Goal: Information Seeking & Learning: Learn about a topic

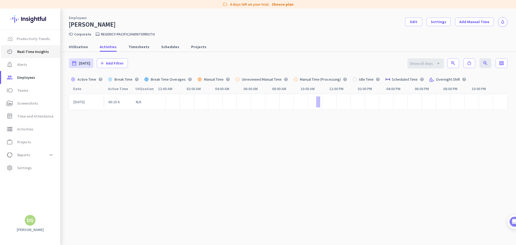
click at [33, 54] on span "Real-Time Insights" at bounding box center [33, 51] width 32 height 6
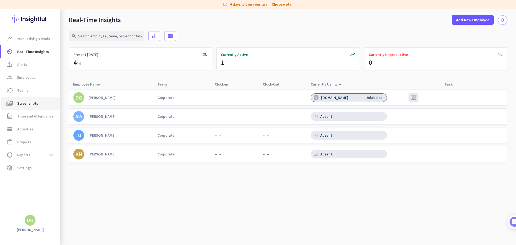
click at [30, 107] on link "perm_media Screenshots" at bounding box center [30, 103] width 59 height 13
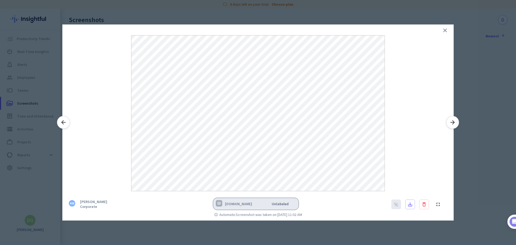
click at [445, 32] on icon "close" at bounding box center [445, 30] width 6 height 6
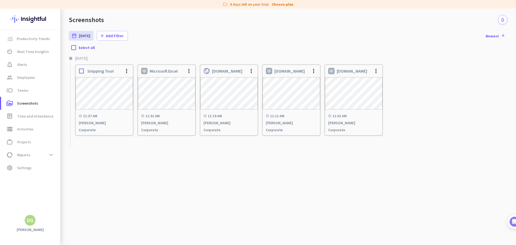
click at [121, 113] on div "schedule 11:37 AM [PERSON_NAME] Corporate" at bounding box center [103, 122] width 57 height 25
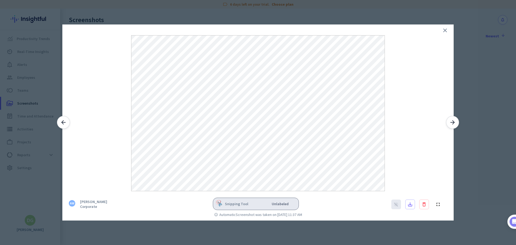
click at [437, 33] on div at bounding box center [257, 107] width 391 height 167
click at [444, 31] on icon "close" at bounding box center [445, 30] width 6 height 6
click at [444, 30] on icon "close" at bounding box center [445, 30] width 6 height 6
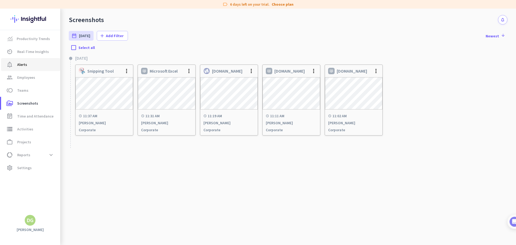
click at [27, 67] on span "notification_important Alerts" at bounding box center [30, 64] width 50 height 6
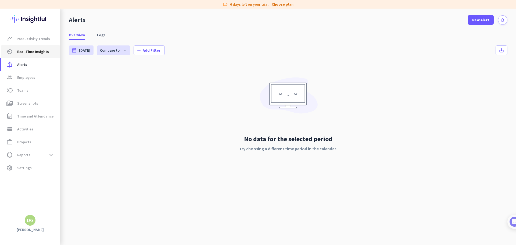
click at [40, 52] on span "Real-Time Insights" at bounding box center [33, 51] width 32 height 6
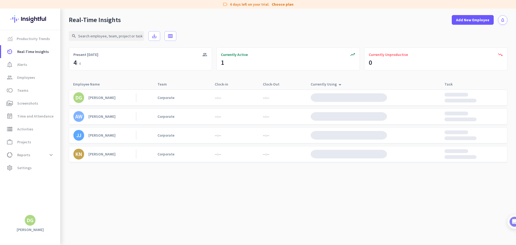
click at [92, 117] on div "[PERSON_NAME]" at bounding box center [101, 116] width 27 height 5
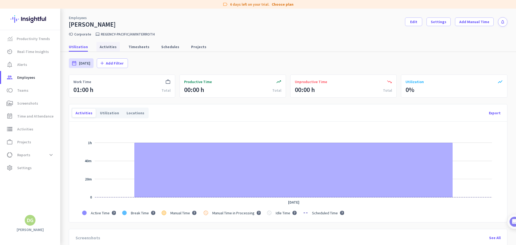
click at [114, 48] on link "Activities" at bounding box center [107, 47] width 23 height 10
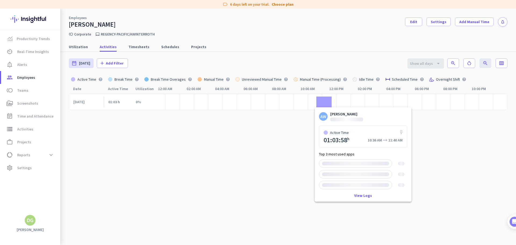
click at [319, 103] on div at bounding box center [323, 101] width 15 height 11
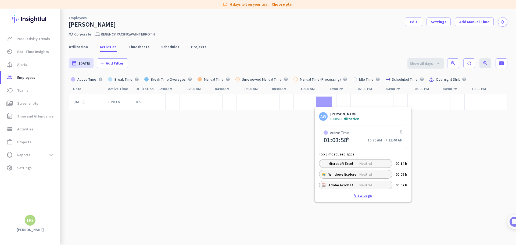
click at [357, 196] on link "View Logs" at bounding box center [363, 195] width 18 height 4
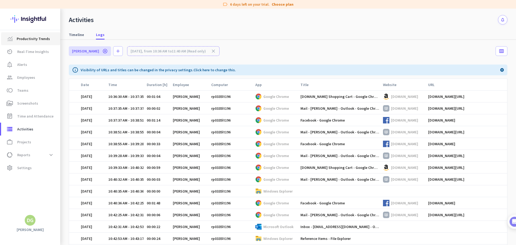
click at [34, 42] on link "Productivity Trends" at bounding box center [30, 38] width 59 height 13
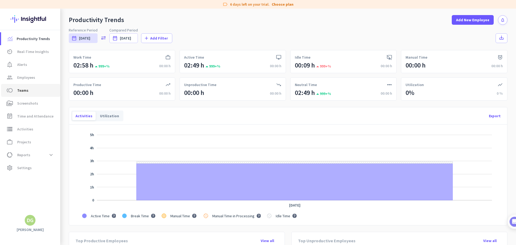
click at [16, 91] on span "toll Teams" at bounding box center [30, 90] width 50 height 6
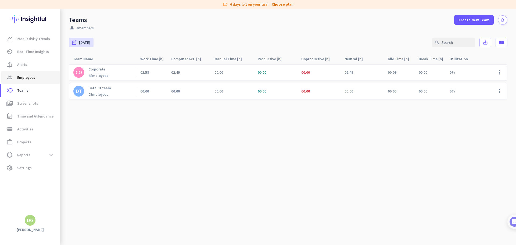
click at [21, 80] on span "Employees" at bounding box center [26, 77] width 18 height 6
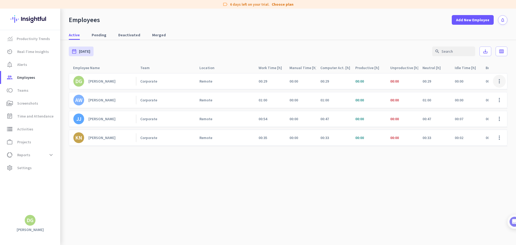
click at [496, 81] on span at bounding box center [499, 81] width 13 height 13
click at [490, 95] on div "Edit" at bounding box center [483, 93] width 44 height 10
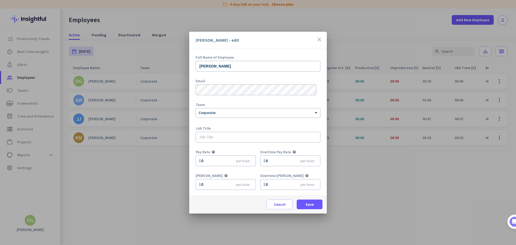
scroll to position [24, 0]
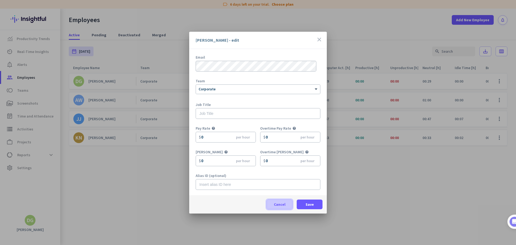
click at [278, 205] on span "Cancel" at bounding box center [280, 203] width 12 height 5
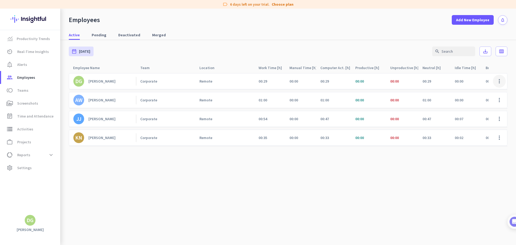
click at [500, 75] on span at bounding box center [499, 81] width 13 height 13
click at [494, 100] on span "Deactivate Employee" at bounding box center [483, 102] width 35 height 5
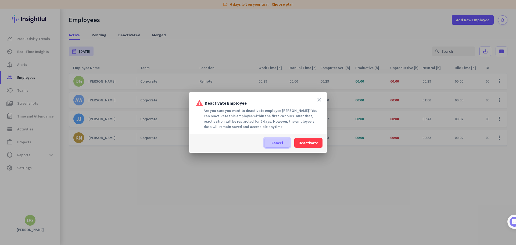
click at [279, 144] on span "Cancel" at bounding box center [277, 142] width 12 height 5
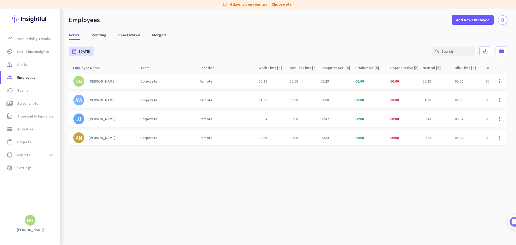
click at [107, 83] on div "[PERSON_NAME]" at bounding box center [101, 81] width 27 height 5
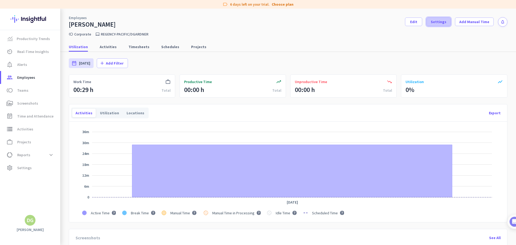
click at [440, 22] on span "Settings" at bounding box center [439, 21] width 16 height 5
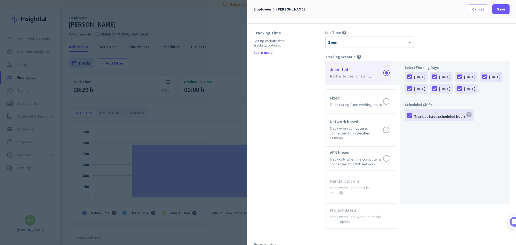
scroll to position [188, 0]
click at [387, 154] on label at bounding box center [360, 158] width 70 height 24
click at [0, 0] on input "radio" at bounding box center [0, 0] width 0 height 0
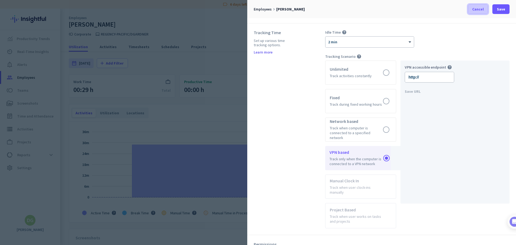
click at [480, 10] on span "Cancel" at bounding box center [478, 8] width 12 height 5
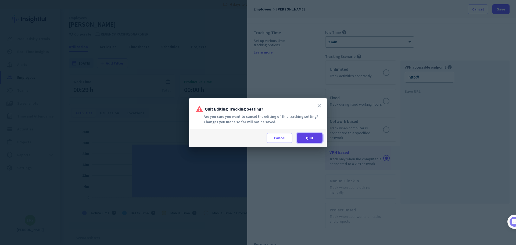
click at [302, 139] on span at bounding box center [310, 137] width 26 height 13
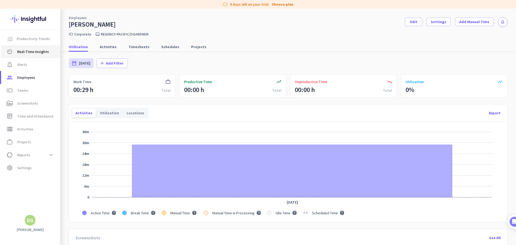
click at [29, 54] on span "Real-Time Insights" at bounding box center [33, 51] width 32 height 6
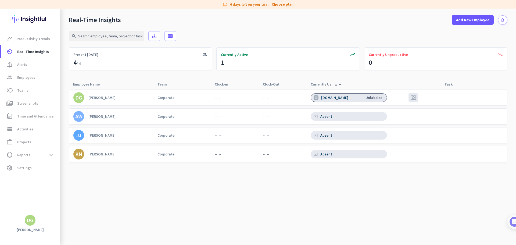
click at [103, 153] on div "[PERSON_NAME]" at bounding box center [101, 153] width 27 height 5
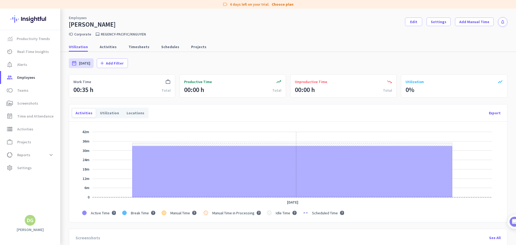
click at [296, 166] on icon "Series" at bounding box center [292, 171] width 320 height 51
click at [96, 45] on link "Activities" at bounding box center [107, 47] width 23 height 10
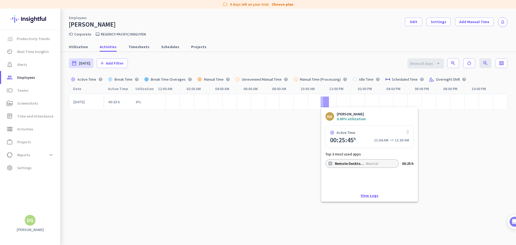
click at [372, 194] on link "View Logs" at bounding box center [369, 195] width 18 height 4
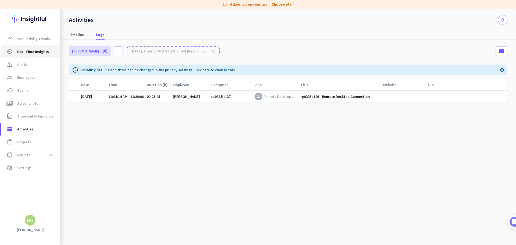
click at [24, 52] on span "Real-Time Insights" at bounding box center [33, 51] width 32 height 6
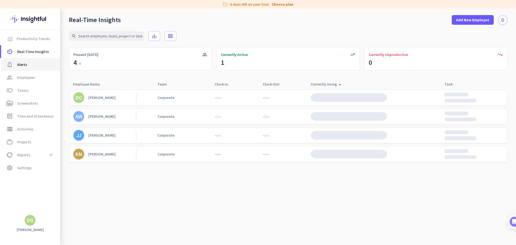
click at [47, 68] on link "notification_important Alerts" at bounding box center [30, 64] width 59 height 13
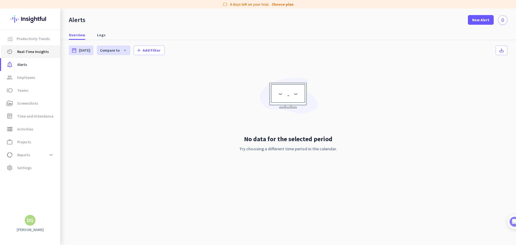
click at [45, 52] on span "Real-Time Insights" at bounding box center [33, 51] width 32 height 6
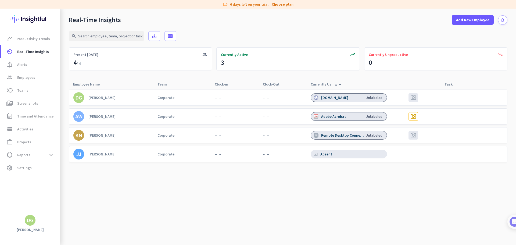
click at [139, 111] on div "AW [PERSON_NAME] Corporate --:-- --:-- Adobe Acrobat Unlabeled photo_camera" at bounding box center [288, 116] width 438 height 16
click at [116, 115] on div "[PERSON_NAME]" at bounding box center [101, 116] width 27 height 5
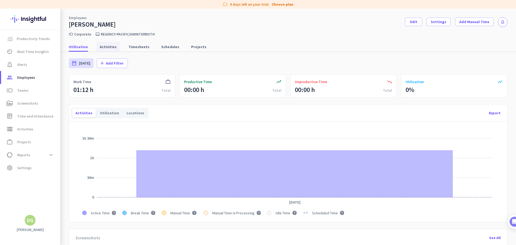
click at [100, 45] on span "Activities" at bounding box center [108, 46] width 17 height 5
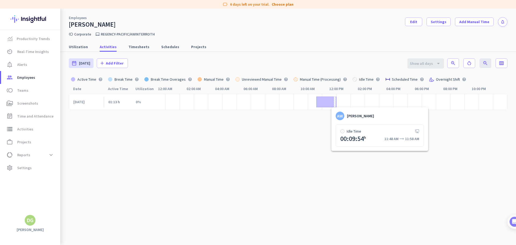
click at [333, 103] on div at bounding box center [334, 101] width 2 height 11
click at [336, 104] on div at bounding box center [336, 101] width 1 height 11
click at [38, 40] on span "Productivity Trends" at bounding box center [33, 38] width 33 height 6
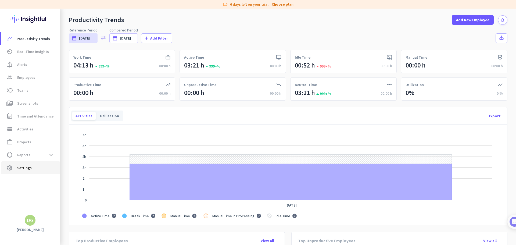
click at [32, 168] on span "settings Settings" at bounding box center [30, 167] width 50 height 6
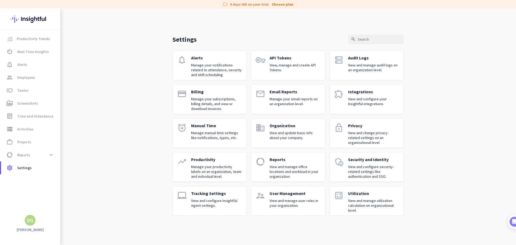
click at [192, 173] on p "Manage your productivity labels on an organization, team and individual level." at bounding box center [216, 171] width 51 height 15
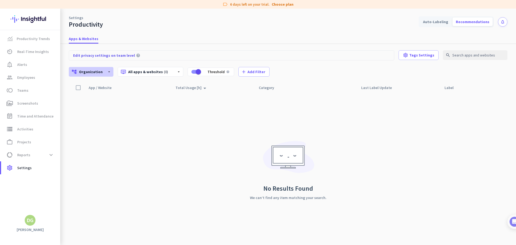
click at [104, 71] on div "account_tree Organization arrow_drop_down" at bounding box center [91, 72] width 45 height 10
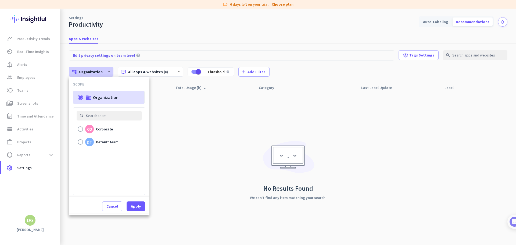
click at [104, 71] on div at bounding box center [258, 122] width 516 height 245
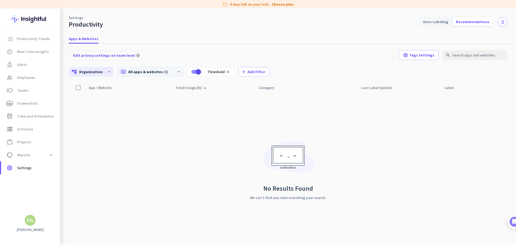
click at [163, 68] on div "dvr All apps & websites (0) arrow_drop_down" at bounding box center [151, 72] width 66 height 10
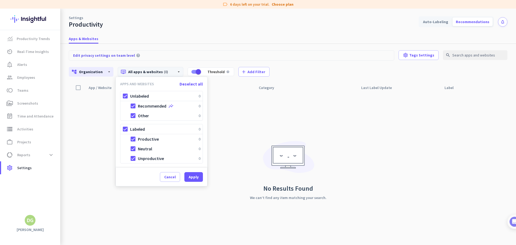
click at [175, 73] on div at bounding box center [258, 122] width 516 height 245
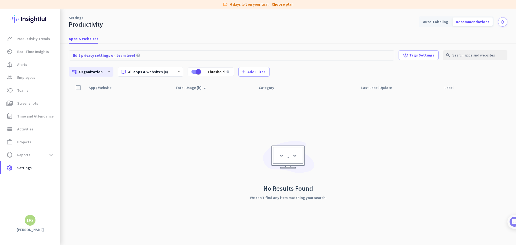
click at [111, 55] on span "Edit privacy settings on team level" at bounding box center [104, 55] width 62 height 5
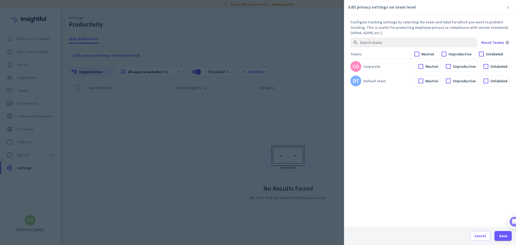
click at [276, 108] on div at bounding box center [258, 122] width 516 height 245
click at [508, 9] on span at bounding box center [508, 8] width 8 height 8
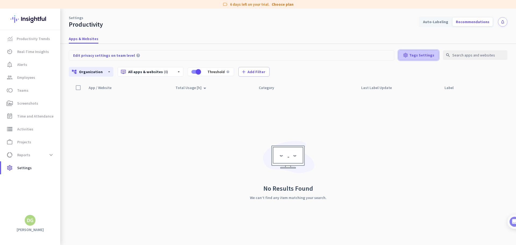
click at [419, 57] on span "Tags Settings" at bounding box center [421, 54] width 25 height 5
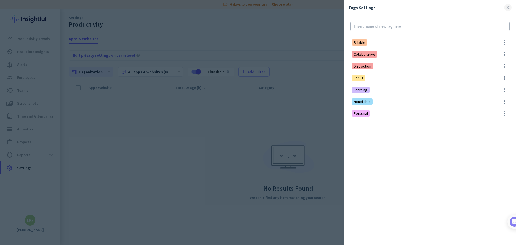
click at [508, 9] on span at bounding box center [508, 8] width 8 height 8
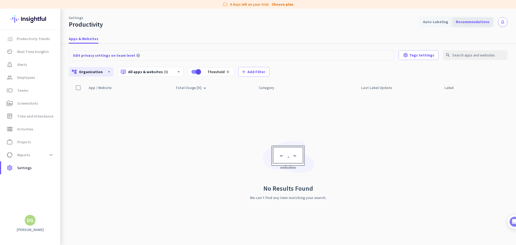
click at [483, 20] on div "Recommendations" at bounding box center [472, 21] width 40 height 9
click at [444, 22] on div "Auto-Labeling" at bounding box center [436, 21] width 32 height 9
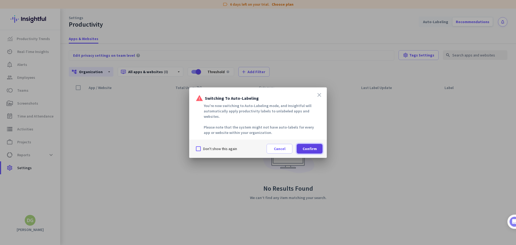
click at [314, 148] on span "Confirm" at bounding box center [309, 148] width 14 height 5
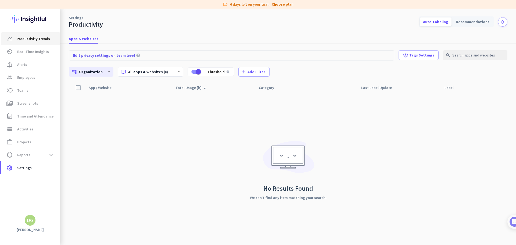
click at [35, 35] on link "Productivity Trends" at bounding box center [30, 38] width 59 height 13
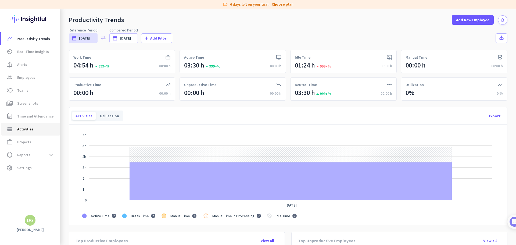
click at [37, 129] on span "storage Activities" at bounding box center [30, 129] width 50 height 6
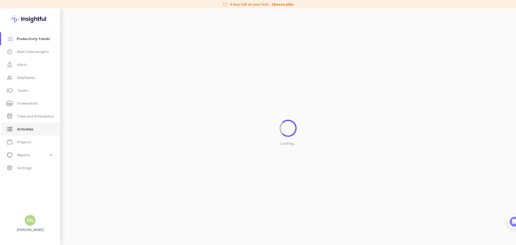
type input "[DATE]"
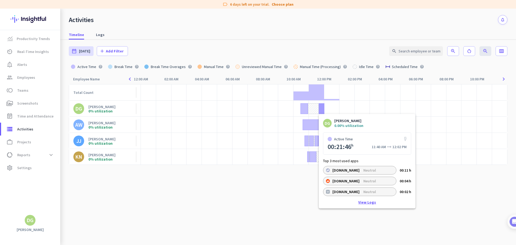
click at [366, 203] on link "View Logs" at bounding box center [367, 202] width 18 height 4
type input "[DATE] - [DATE]"
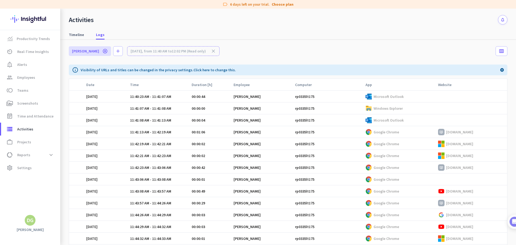
click at [388, 139] on td "Google Chrome" at bounding box center [398, 144] width 73 height 12
click at [377, 145] on p "Google Chrome" at bounding box center [386, 143] width 26 height 5
click at [384, 167] on p "Google Chrome" at bounding box center [386, 167] width 26 height 5
click at [446, 167] on p "[DOMAIN_NAME]" at bounding box center [459, 167] width 27 height 5
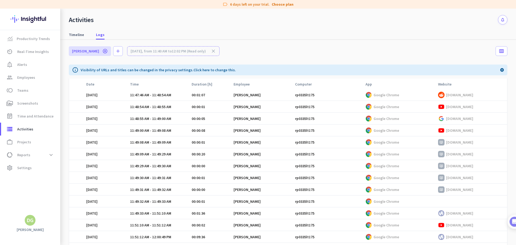
scroll to position [215, 0]
click at [500, 51] on icon "calendar_view_week" at bounding box center [501, 50] width 5 height 5
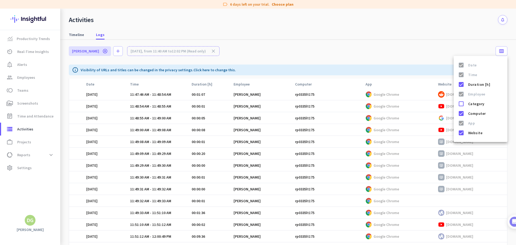
click at [369, 51] on div at bounding box center [258, 122] width 516 height 245
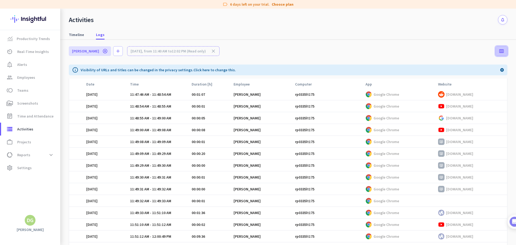
click at [500, 52] on icon "calendar_view_week" at bounding box center [501, 50] width 5 height 5
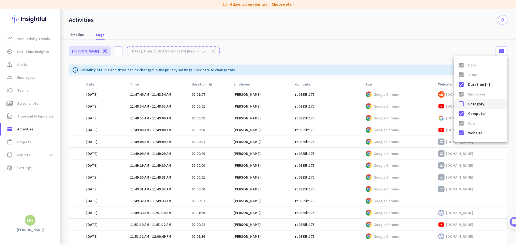
click at [472, 106] on span "Category" at bounding box center [485, 103] width 35 height 6
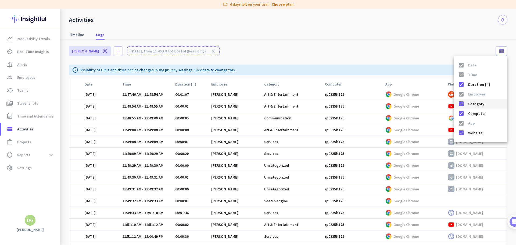
click at [472, 106] on span "Category" at bounding box center [485, 103] width 35 height 6
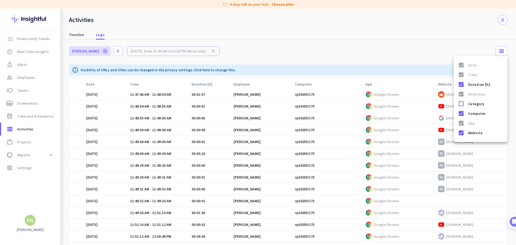
click at [500, 48] on div at bounding box center [258, 122] width 516 height 245
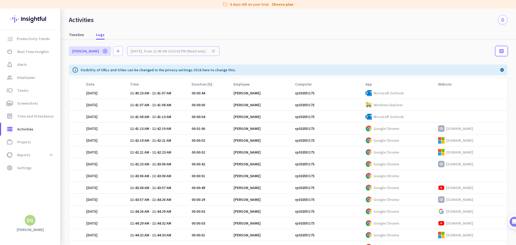
scroll to position [0, 0]
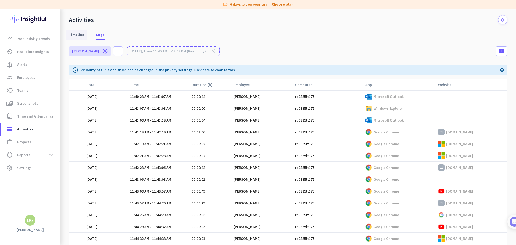
click at [80, 35] on span "Timeline" at bounding box center [76, 34] width 15 height 5
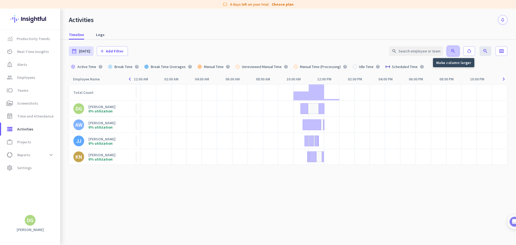
click at [450, 53] on icon "zoom_in" at bounding box center [452, 50] width 5 height 5
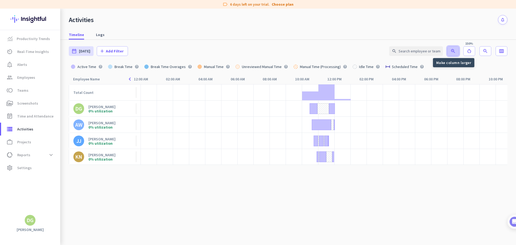
click at [450, 53] on icon "zoom_in" at bounding box center [452, 50] width 5 height 5
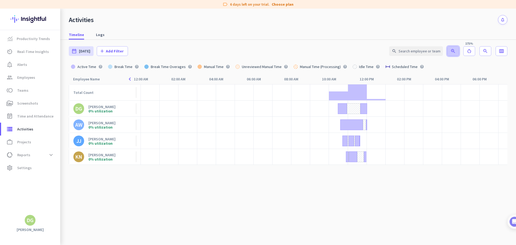
click at [450, 53] on icon "zoom_in" at bounding box center [452, 50] width 5 height 5
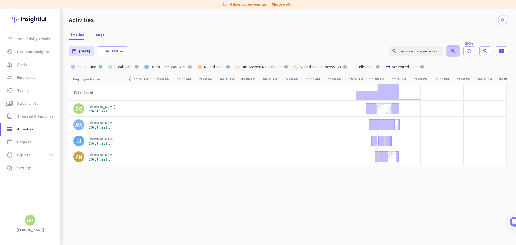
click at [450, 53] on icon "zoom_in" at bounding box center [452, 50] width 5 height 5
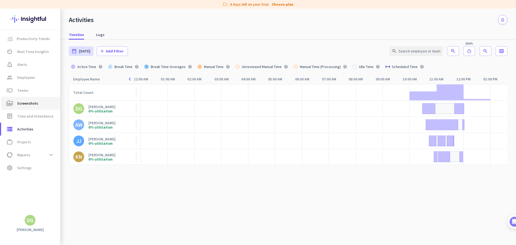
click at [27, 102] on span "Screenshots" at bounding box center [27, 103] width 21 height 6
type input "[DATE] - [DATE]"
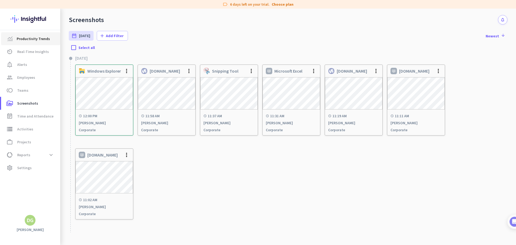
click at [17, 35] on link "Productivity Trends" at bounding box center [30, 38] width 59 height 13
